Goal: Information Seeking & Learning: Understand process/instructions

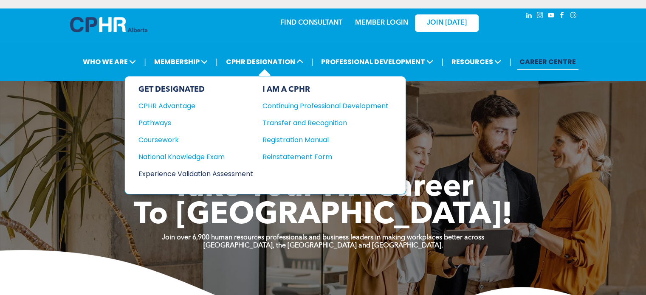
click at [220, 175] on div "Experience Validation Assessment" at bounding box center [190, 174] width 103 height 11
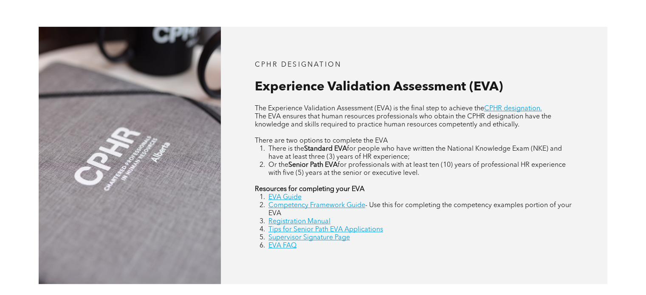
scroll to position [393, 0]
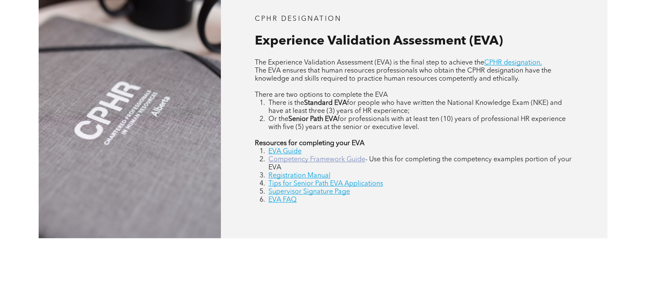
click at [330, 159] on link "Competency Framework Guide" at bounding box center [317, 159] width 97 height 7
click at [293, 151] on link "EVA Guide" at bounding box center [285, 151] width 33 height 7
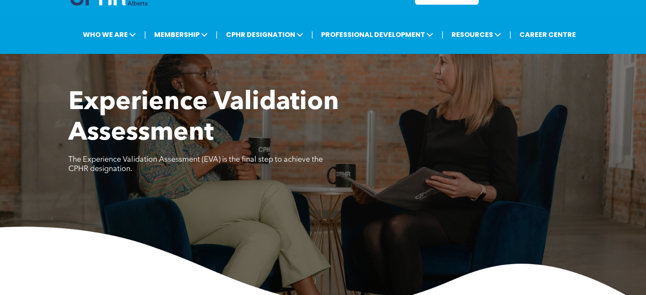
scroll to position [0, 0]
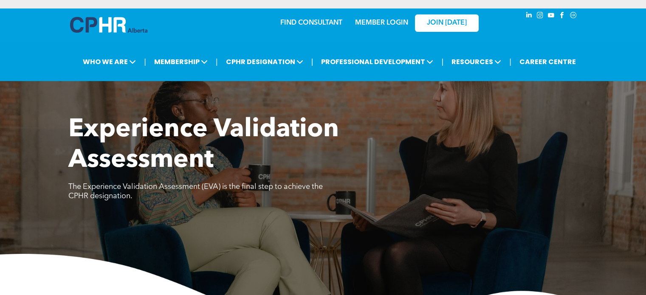
click at [380, 23] on link "MEMBER LOGIN" at bounding box center [381, 23] width 53 height 7
